Goal: Information Seeking & Learning: Learn about a topic

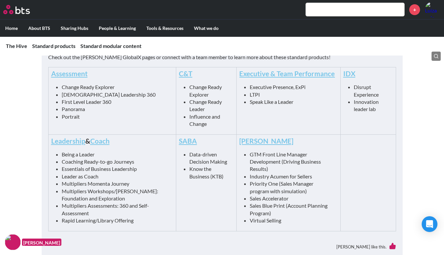
scroll to position [335, 0]
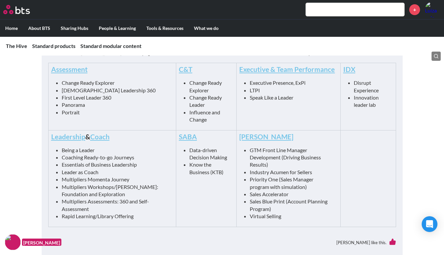
click at [75, 138] on link "Leadership" at bounding box center [68, 136] width 34 height 8
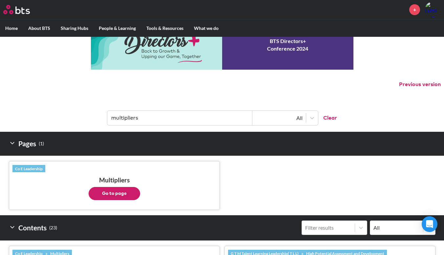
scroll to position [31, 0]
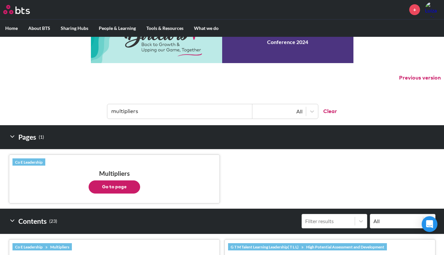
click at [125, 183] on button "Go to page" at bounding box center [115, 186] width 52 height 13
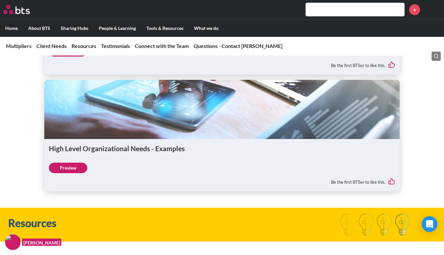
scroll to position [1465, 0]
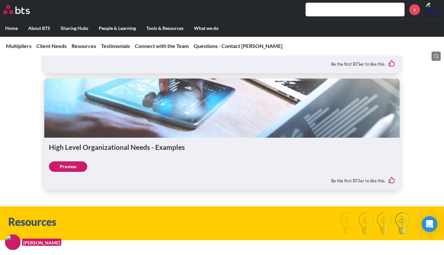
click at [74, 55] on link "Preview" at bounding box center [68, 50] width 38 height 11
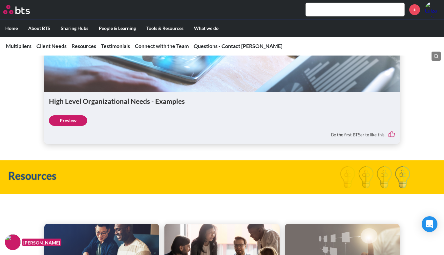
scroll to position [1510, 0]
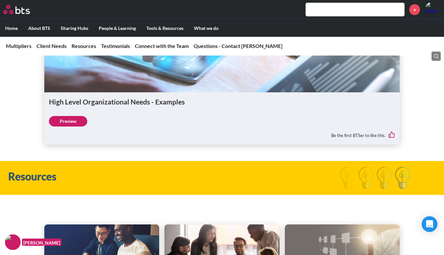
click at [317, 11] on input "text" at bounding box center [355, 9] width 98 height 13
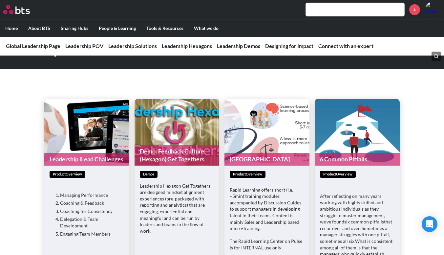
scroll to position [1775, 0]
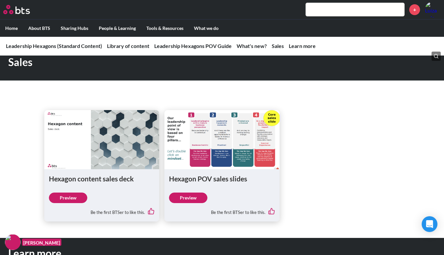
scroll to position [715, 0]
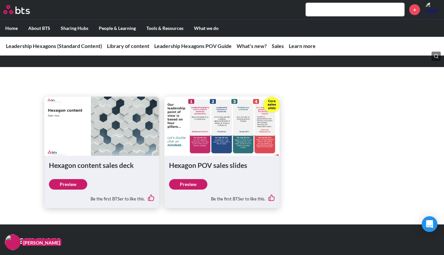
click at [175, 181] on link "Preview" at bounding box center [188, 184] width 38 height 11
click at [127, 127] on figure at bounding box center [101, 125] width 115 height 59
click at [66, 181] on link "Preview" at bounding box center [68, 184] width 38 height 11
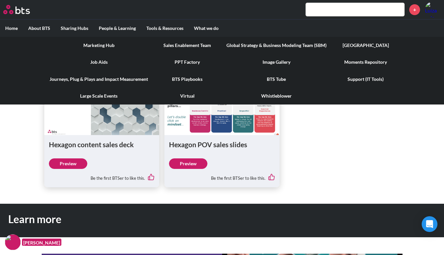
scroll to position [736, 0]
